Goal: Task Accomplishment & Management: Use online tool/utility

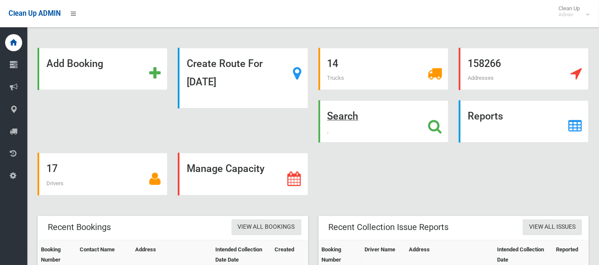
click at [437, 123] on icon at bounding box center [435, 126] width 14 height 14
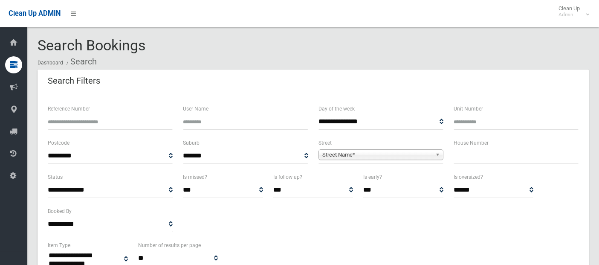
select select
click at [223, 227] on div "**********" at bounding box center [313, 206] width 541 height 68
click at [335, 154] on span "Street Name*" at bounding box center [377, 155] width 110 height 10
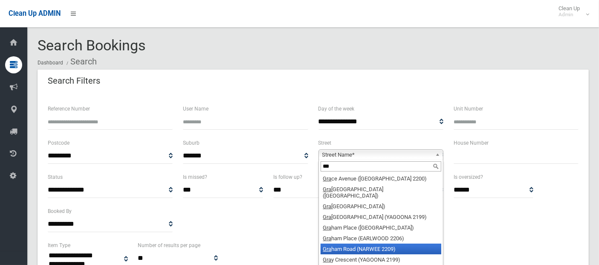
type input "***"
click at [351, 243] on li "Gra ham Road (NARWEE 2209)" at bounding box center [381, 248] width 121 height 11
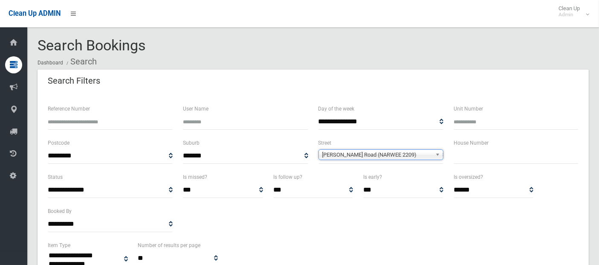
click at [471, 156] on input "text" at bounding box center [516, 156] width 125 height 16
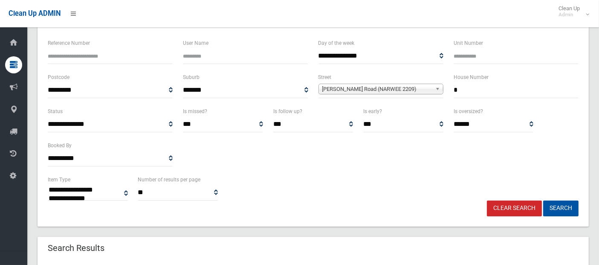
scroll to position [71, 0]
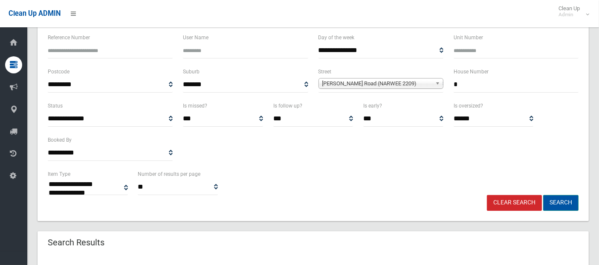
type input "*"
click at [562, 201] on button "Search" at bounding box center [560, 203] width 35 height 16
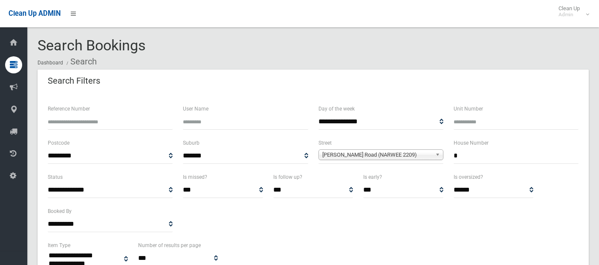
select select
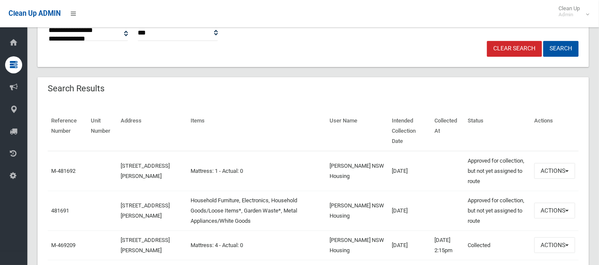
scroll to position [232, 0]
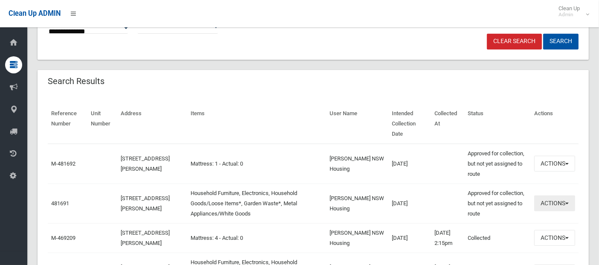
click at [561, 195] on button "Actions" at bounding box center [554, 203] width 41 height 16
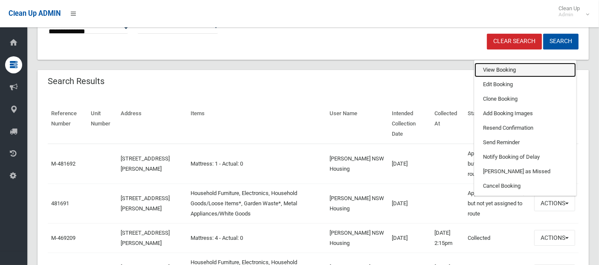
click at [496, 63] on link "View Booking" at bounding box center [524, 70] width 101 height 14
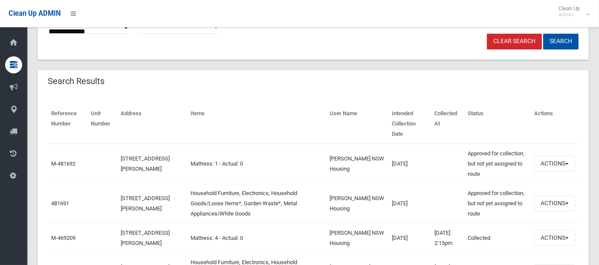
click at [511, 42] on link "Clear Search" at bounding box center [514, 42] width 55 height 16
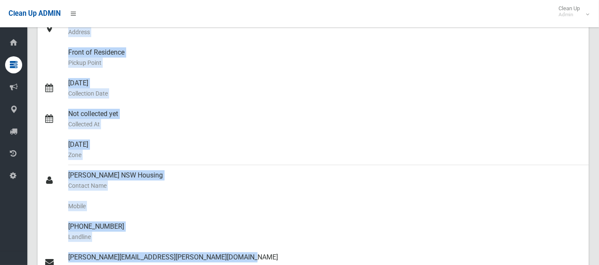
scroll to position [180, 0]
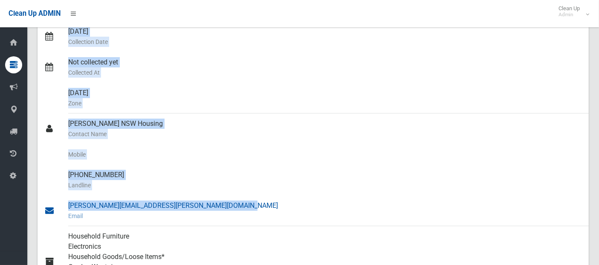
drag, startPoint x: 38, startPoint y: 44, endPoint x: 171, endPoint y: 220, distance: 221.2
copy section "Booking No. 481691 Created 28/08/2025 Dashboard Bookings #481691 Booking Detail…"
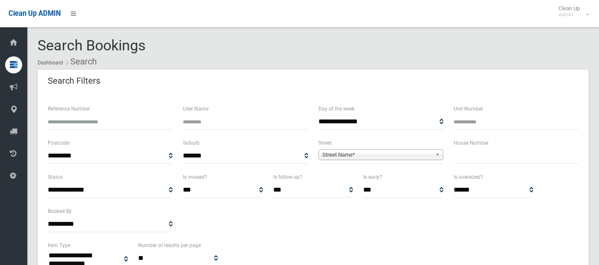
select select
click at [363, 155] on span "Street Name*" at bounding box center [377, 155] width 110 height 10
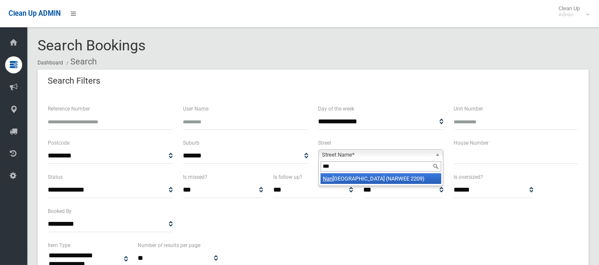
type input "***"
click at [373, 176] on li "Nan owie Street (NARWEE 2209)" at bounding box center [381, 178] width 121 height 11
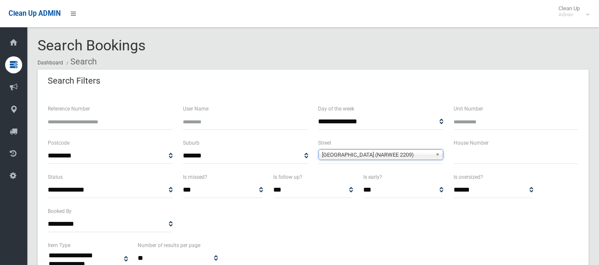
click at [454, 155] on input "text" at bounding box center [516, 156] width 125 height 16
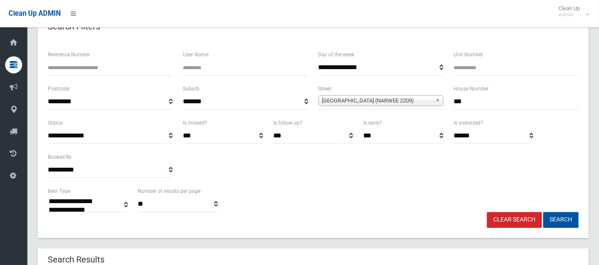
scroll to position [60, 0]
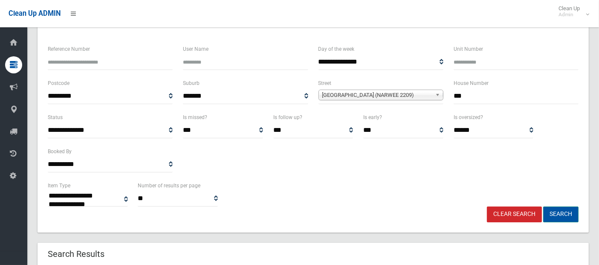
type input "***"
click at [555, 212] on button "Search" at bounding box center [560, 214] width 35 height 16
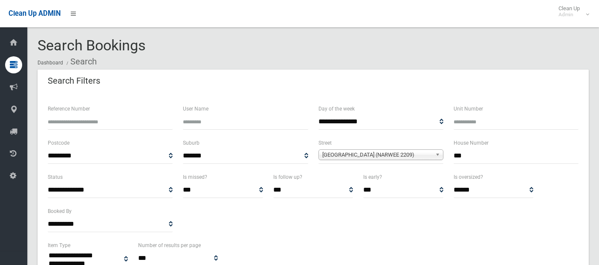
select select
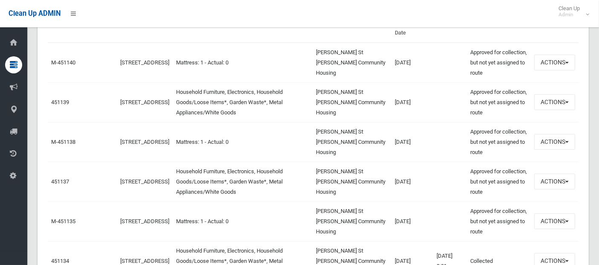
scroll to position [331, 0]
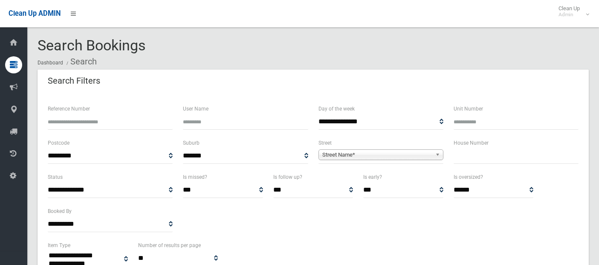
select select
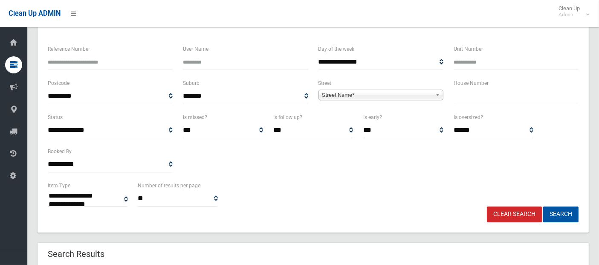
scroll to position [60, 0]
click at [354, 97] on span "Street Name*" at bounding box center [377, 95] width 110 height 10
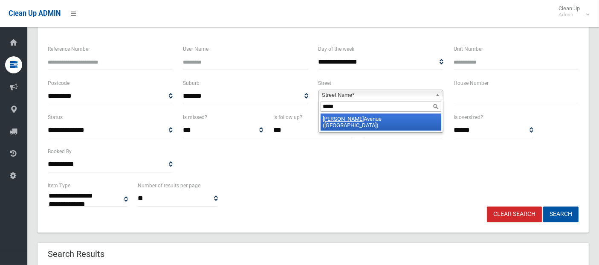
type input "*****"
click at [363, 119] on li "Hardy Avenue (RIVERWOOD 2210)" at bounding box center [381, 121] width 121 height 17
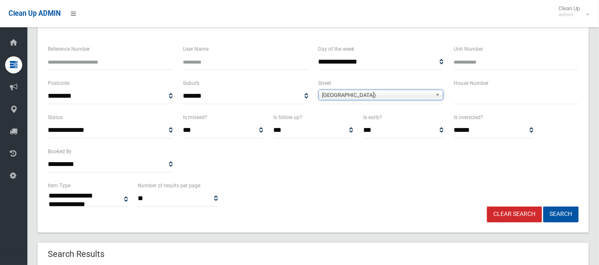
click at [465, 91] on input "text" at bounding box center [516, 96] width 125 height 16
type input "**"
click at [572, 209] on button "Search" at bounding box center [560, 214] width 35 height 16
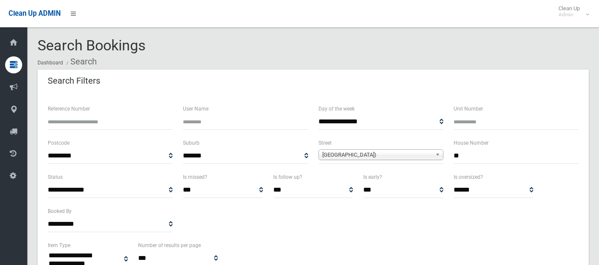
select select
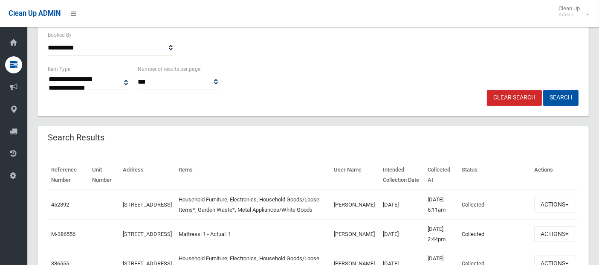
scroll to position [175, 0]
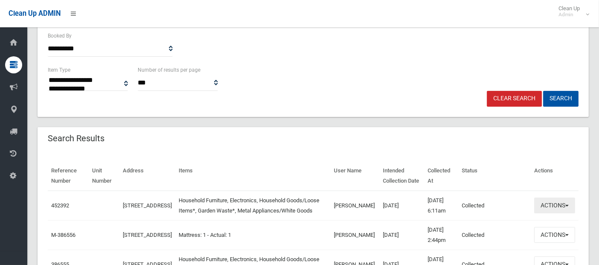
click at [562, 210] on button "Actions" at bounding box center [554, 205] width 41 height 16
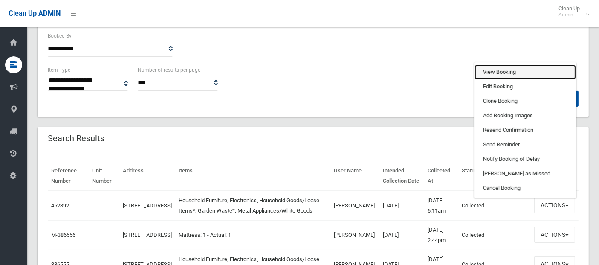
click at [514, 76] on link "View Booking" at bounding box center [524, 72] width 101 height 14
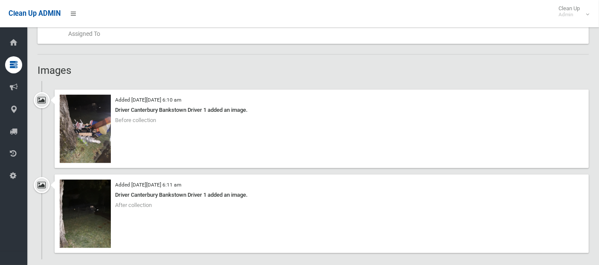
scroll to position [387, 0]
